Goal: Navigation & Orientation: Find specific page/section

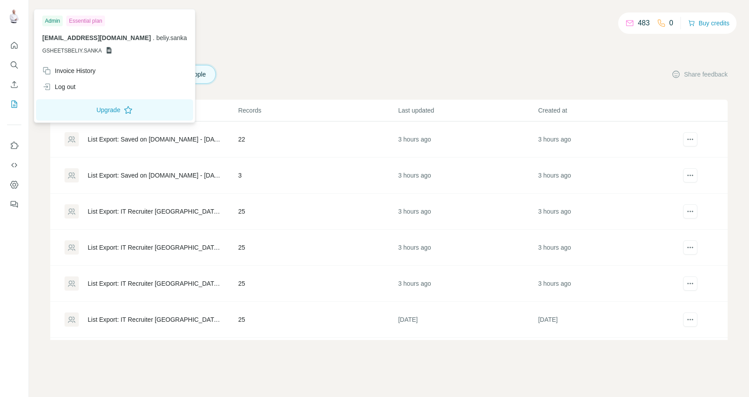
click at [15, 13] on img at bounding box center [14, 16] width 14 height 14
click at [85, 72] on div "Invoice History" at bounding box center [68, 70] width 53 height 9
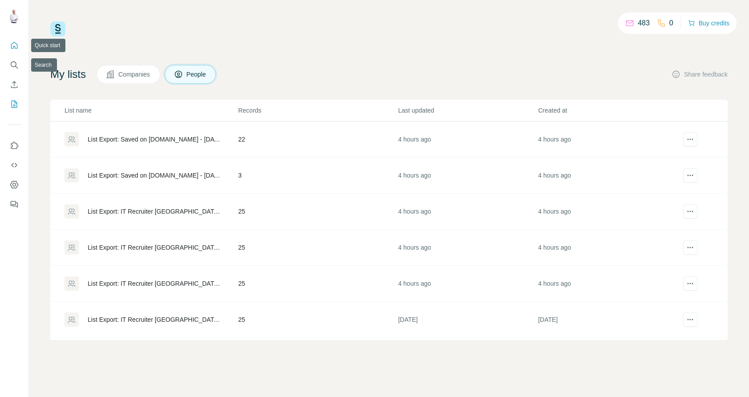
click at [11, 45] on icon "Quick start" at bounding box center [14, 45] width 7 height 7
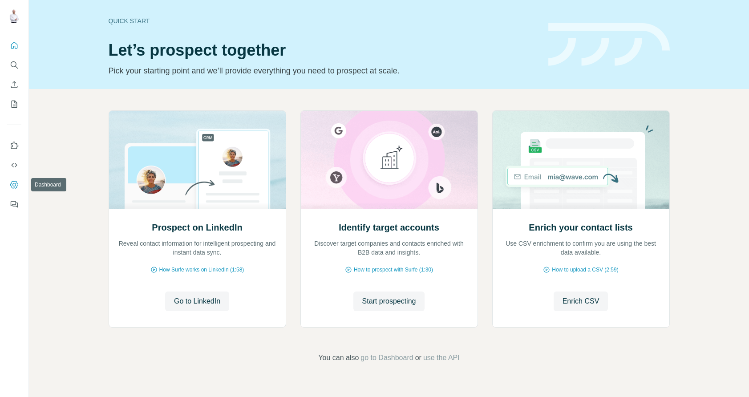
click at [14, 180] on icon "Dashboard" at bounding box center [14, 184] width 9 height 9
